Goal: Communication & Community: Connect with others

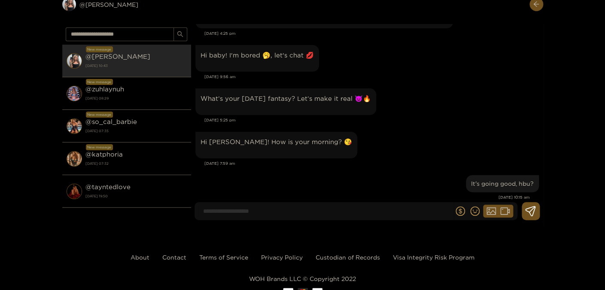
scroll to position [30733, 0]
drag, startPoint x: 274, startPoint y: 208, endPoint x: 275, endPoint y: 204, distance: 4.4
click at [275, 208] on input at bounding box center [326, 211] width 255 height 14
type input "**********"
click at [533, 213] on icon at bounding box center [530, 211] width 11 height 10
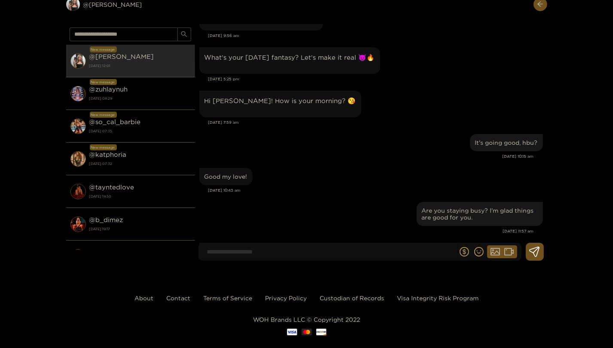
scroll to position [30733, 0]
